Goal: Information Seeking & Learning: Learn about a topic

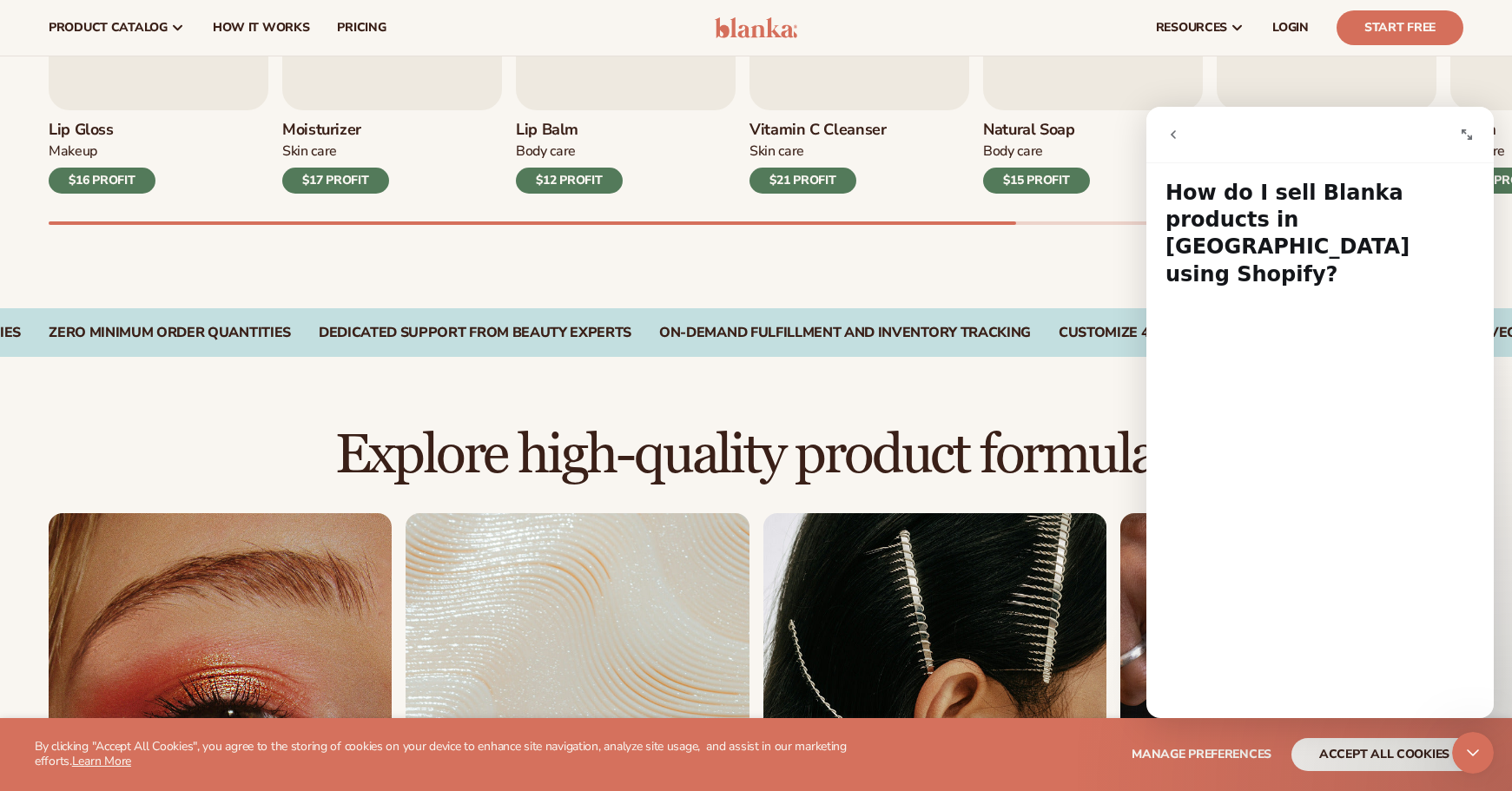
scroll to position [319, 0]
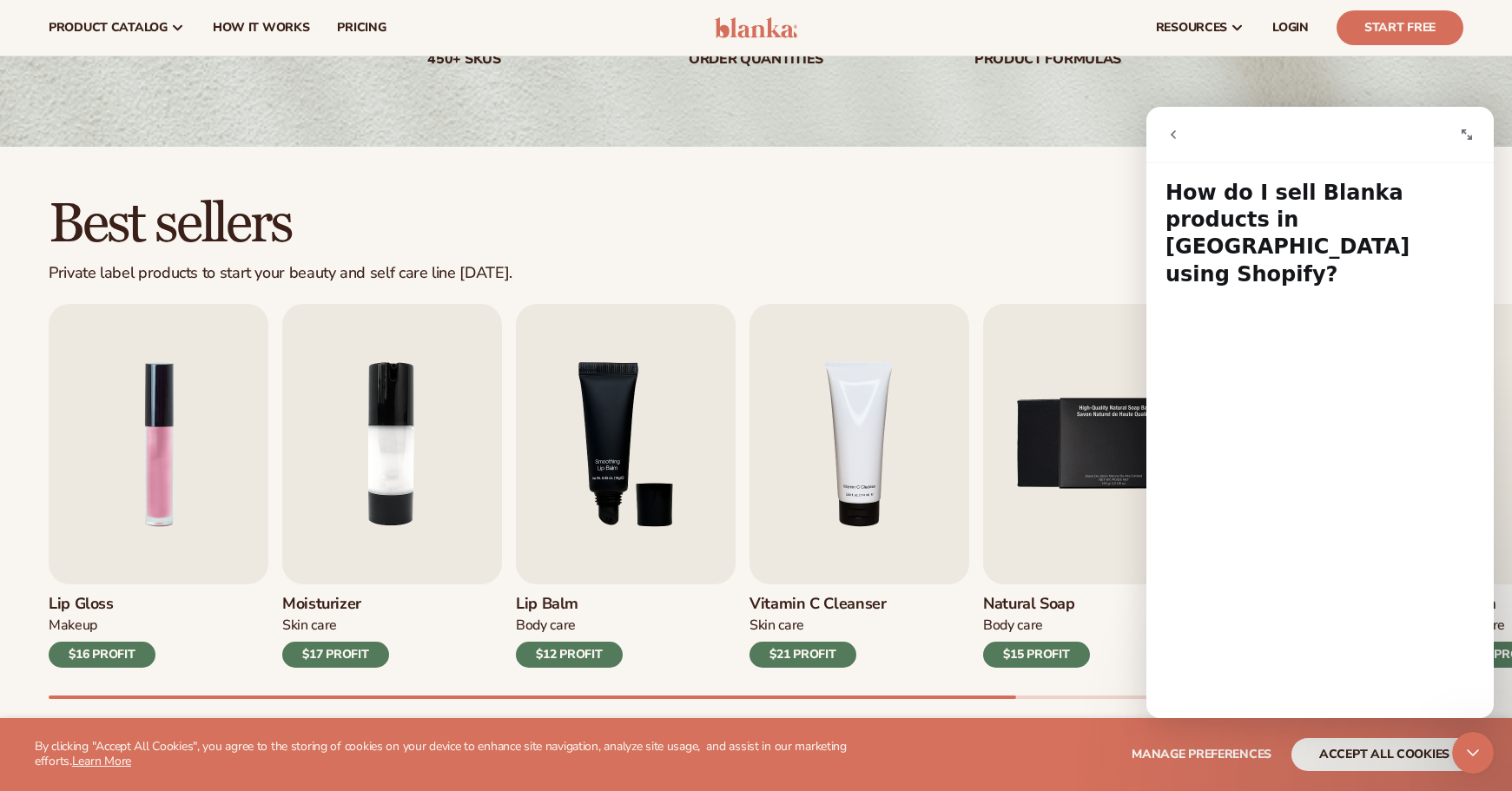
click at [1010, 206] on div "Best sellers Private label products to start your beauty and self care line [DA…" at bounding box center [756, 238] width 1415 height 88
click at [1066, 187] on div "Best sellers Private label products to start your beauty and self care line [DA…" at bounding box center [756, 464] width 1512 height 636
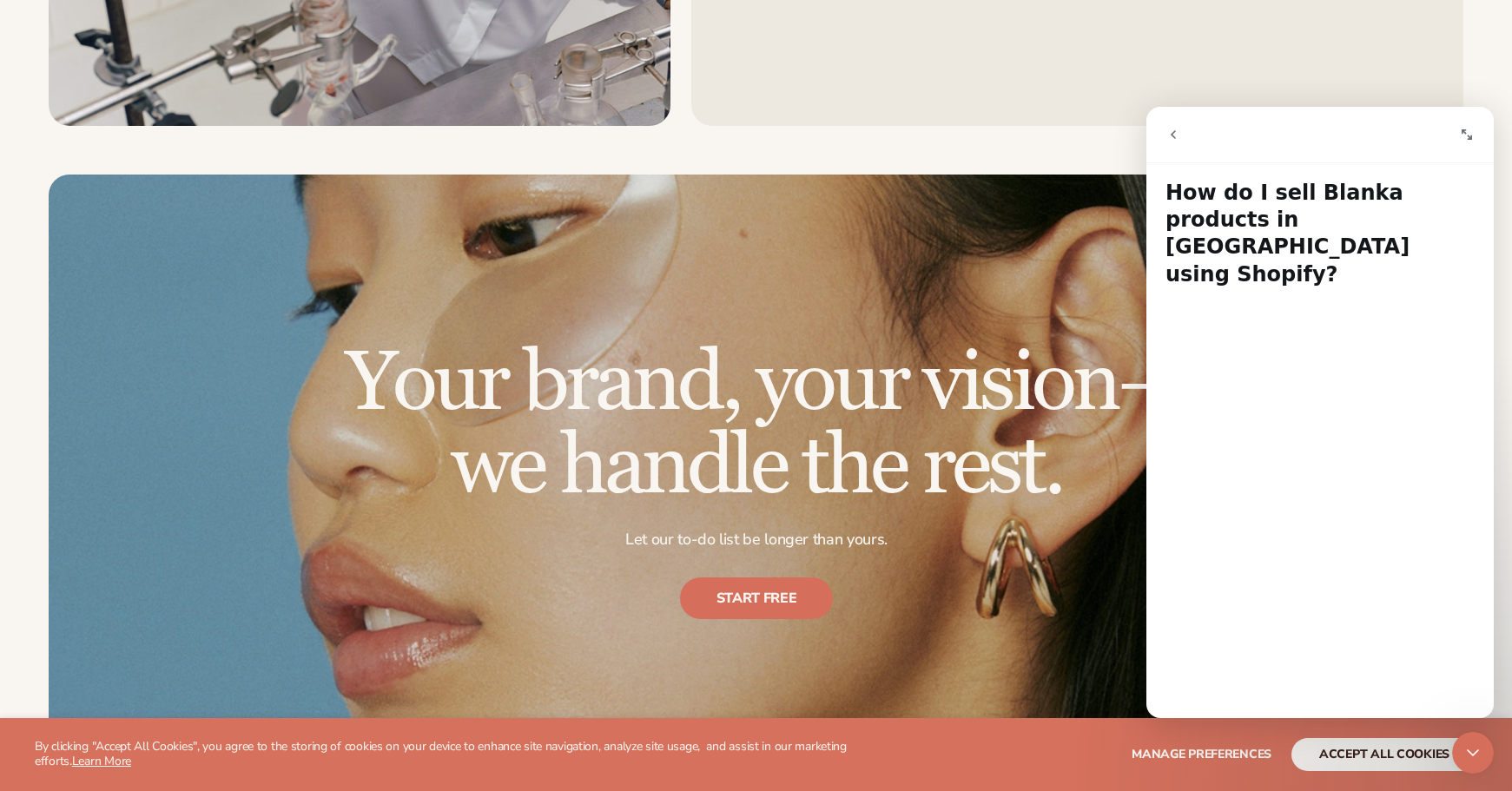
scroll to position [2335, 0]
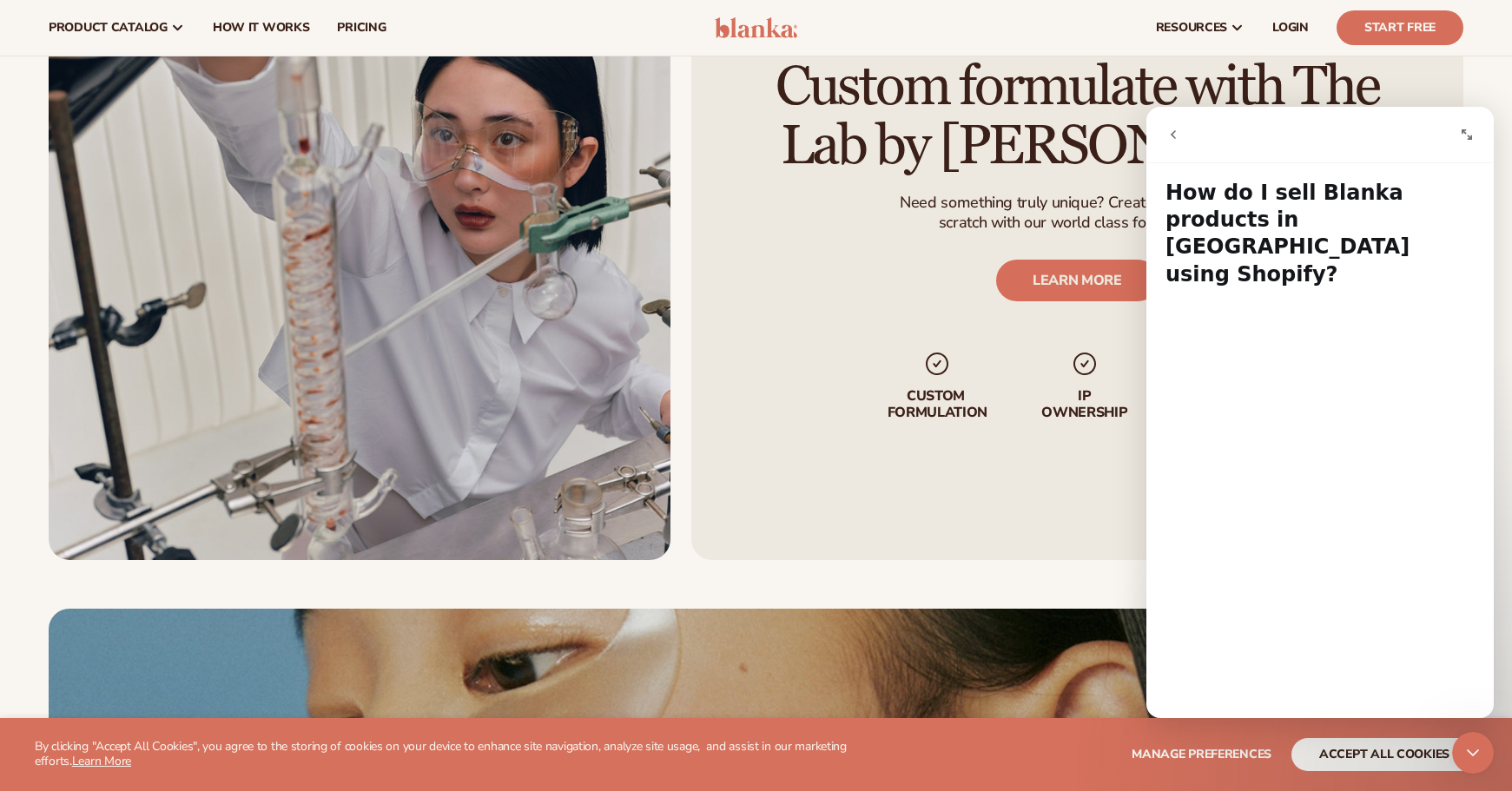
click at [895, 496] on div "Custom formulate with The Lab by [PERSON_NAME] Need something truly unique? Cre…" at bounding box center [1078, 239] width 772 height 640
click at [1466, 136] on icon "Expand window" at bounding box center [1467, 135] width 14 height 14
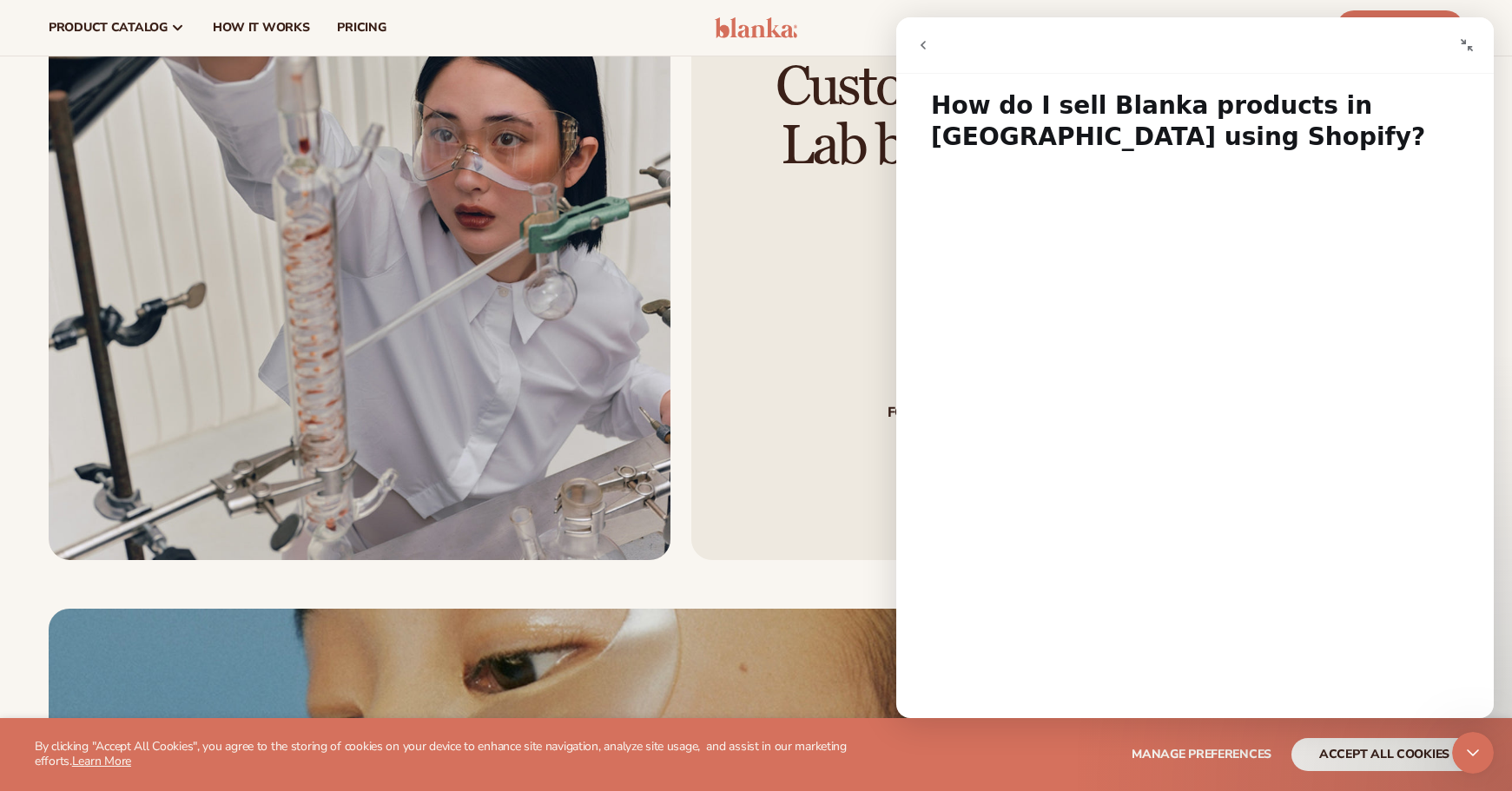
click at [931, 41] on button "go back" at bounding box center [923, 44] width 31 height 31
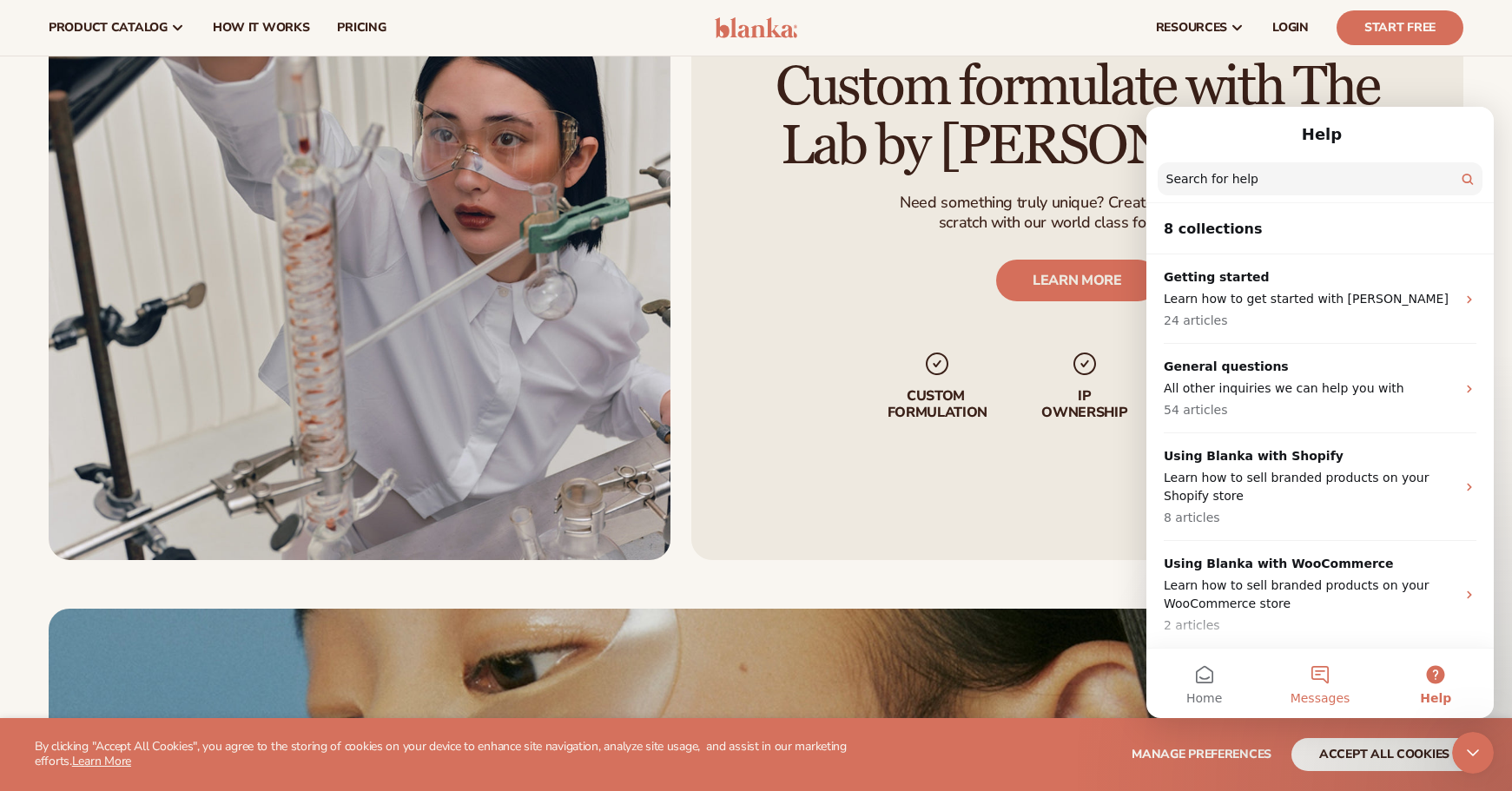
click at [1316, 704] on button "Messages" at bounding box center [1320, 684] width 116 height 70
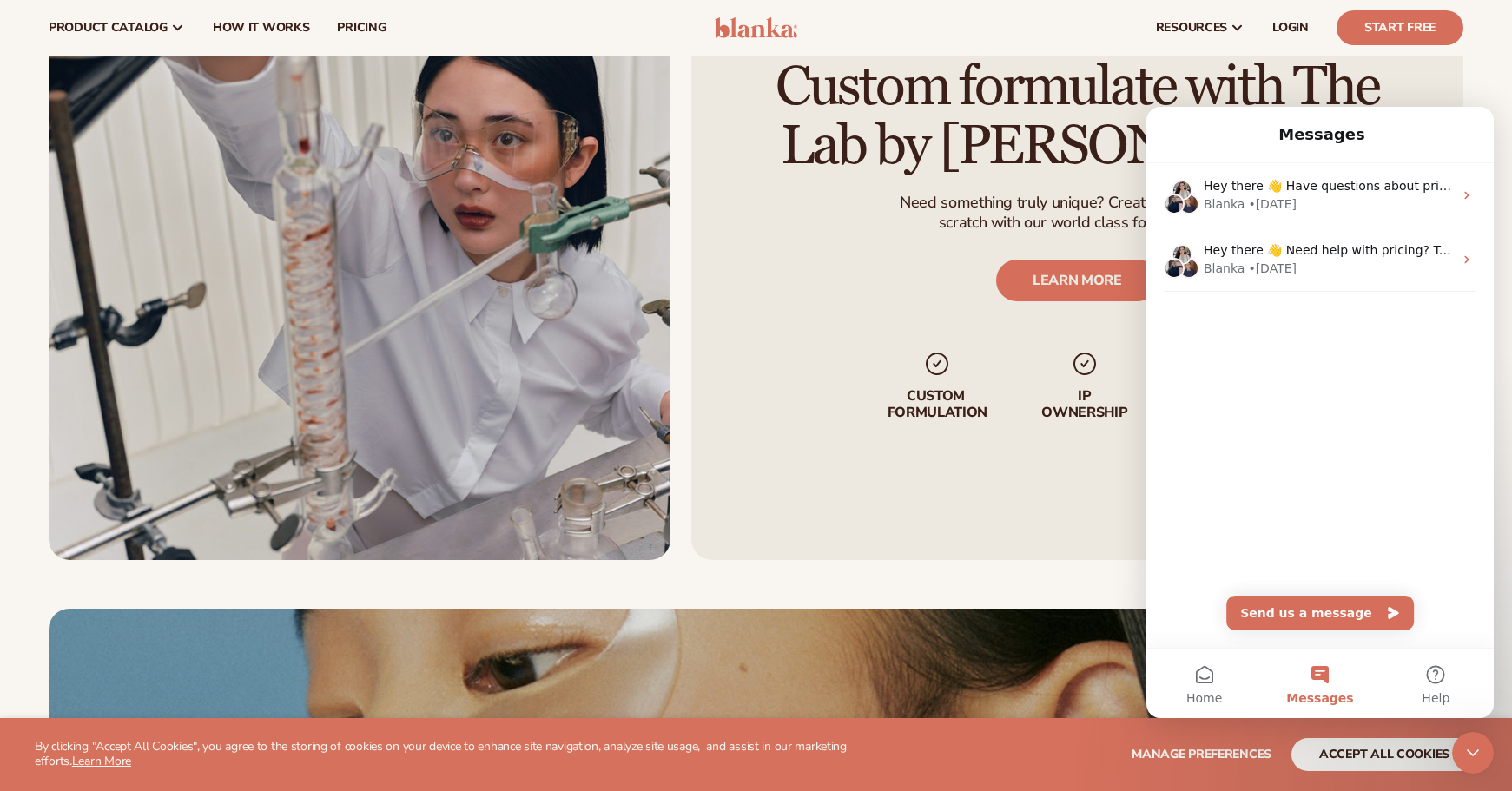
click at [993, 130] on h2 "Custom formulate with The Lab by [PERSON_NAME]" at bounding box center [1078, 117] width 675 height 117
drag, startPoint x: 1293, startPoint y: 131, endPoint x: 1410, endPoint y: 140, distance: 117.3
click at [1410, 140] on div "Messages" at bounding box center [1320, 135] width 325 height 41
click at [1024, 218] on p "scratch with our world class formulators." at bounding box center [1078, 222] width 354 height 20
click at [1484, 761] on div "Close Intercom Messenger" at bounding box center [1473, 752] width 41 height 41
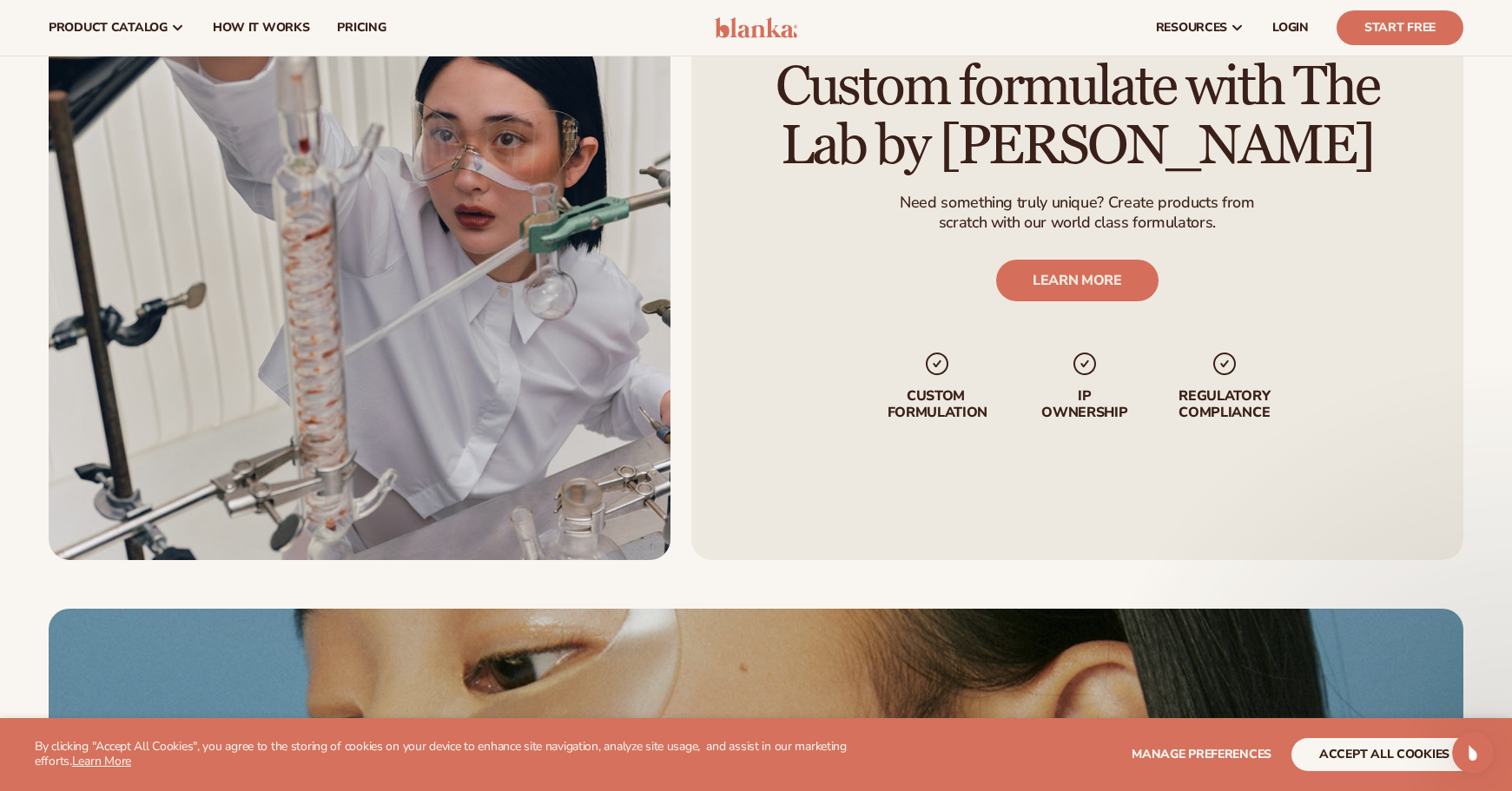
scroll to position [0, 0]
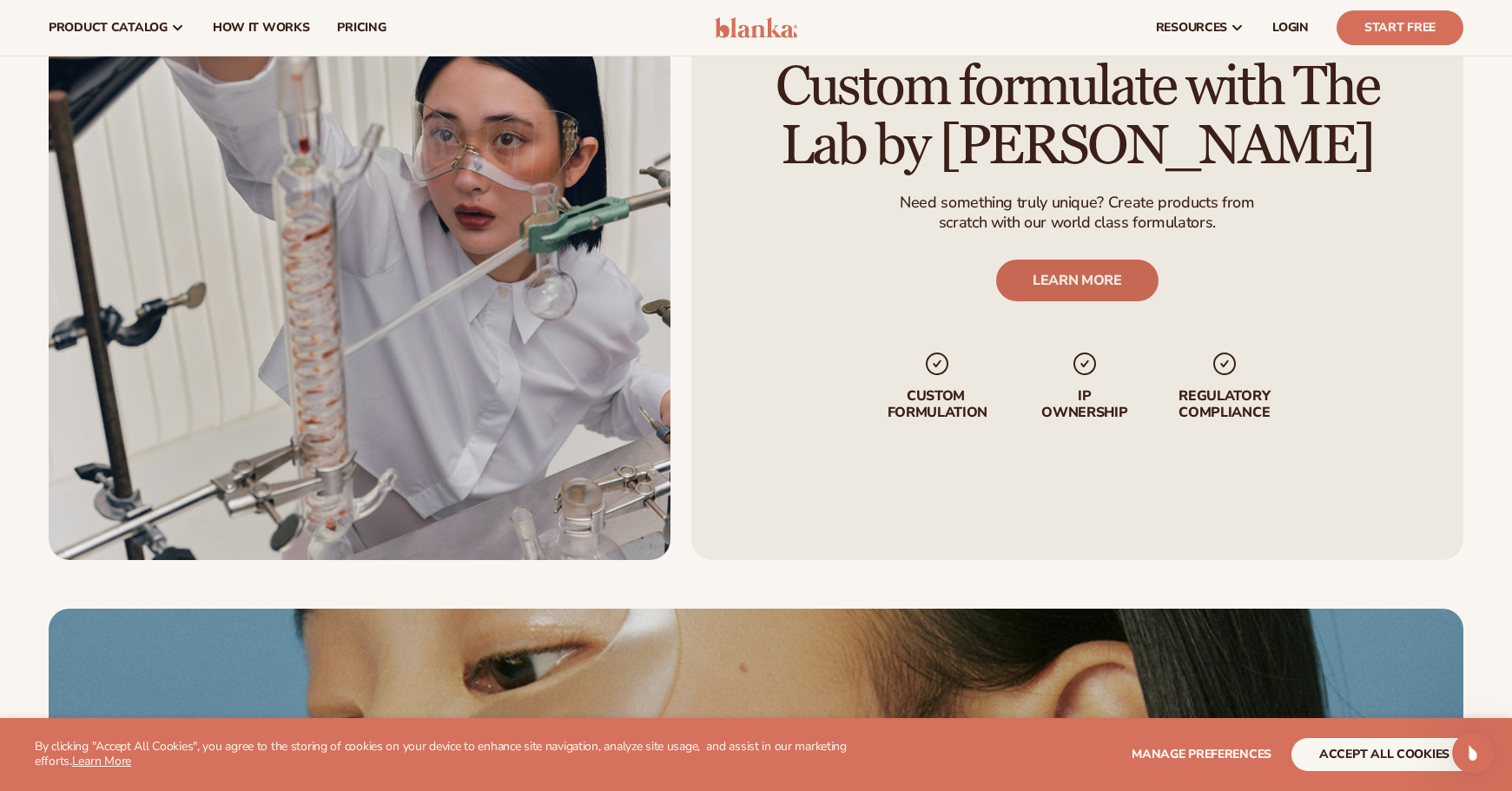
click at [1087, 286] on link "LEARN MORE" at bounding box center [1078, 280] width 162 height 41
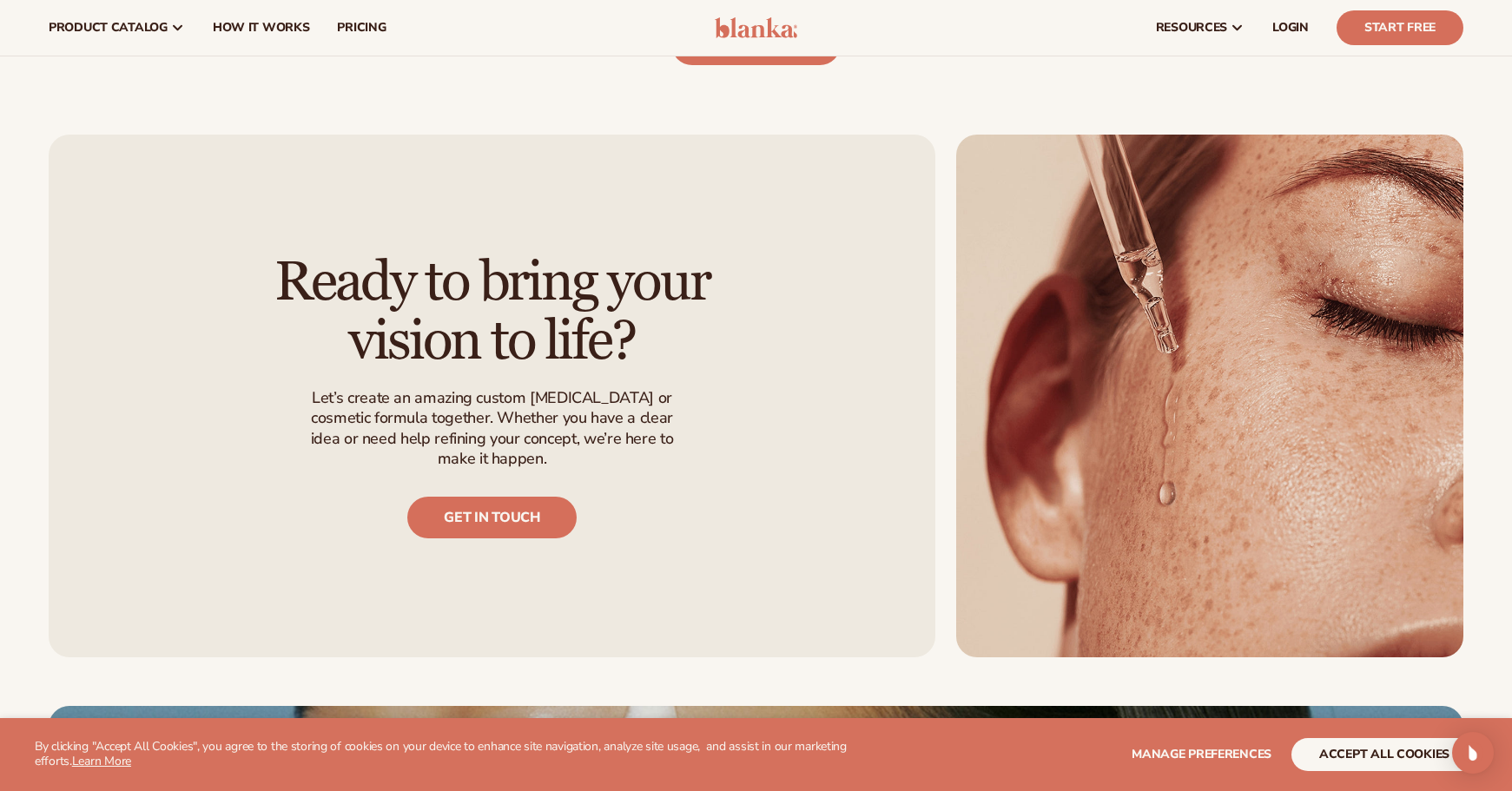
scroll to position [1153, 0]
